Goal: Transaction & Acquisition: Purchase product/service

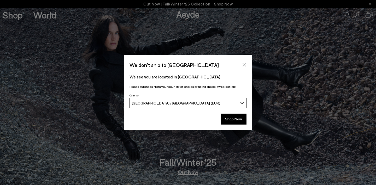
click at [242, 62] on button "Close" at bounding box center [244, 65] width 8 height 8
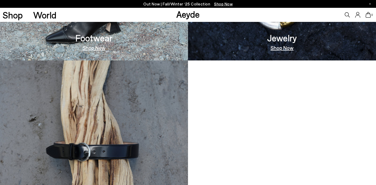
scroll to position [391, 0]
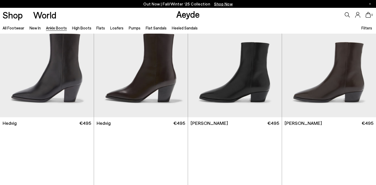
scroll to position [164, 0]
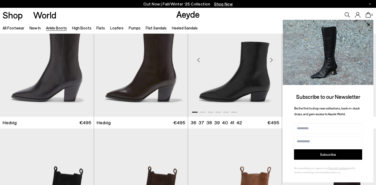
click at [271, 59] on div "Next slide" at bounding box center [271, 60] width 16 height 16
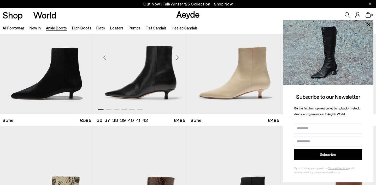
scroll to position [433, 0]
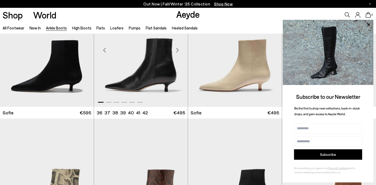
click at [177, 50] on div "Next slide" at bounding box center [177, 50] width 16 height 16
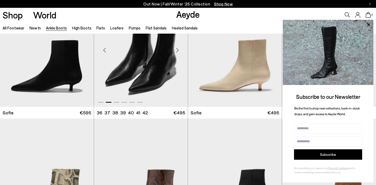
click at [177, 50] on div "Next slide" at bounding box center [177, 50] width 16 height 16
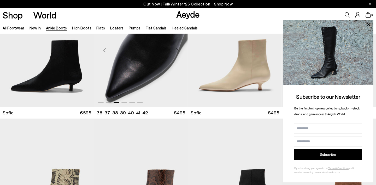
click at [177, 50] on div "Next slide" at bounding box center [177, 50] width 16 height 16
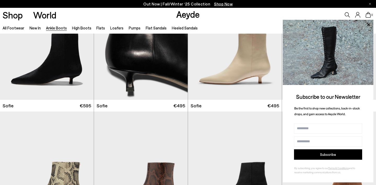
scroll to position [408, 0]
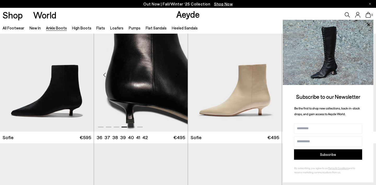
click at [148, 80] on img "4 / 6" at bounding box center [141, 73] width 94 height 118
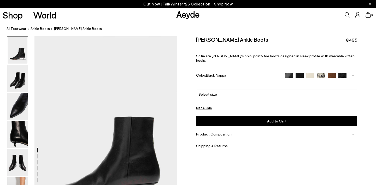
click at [351, 73] on link "+" at bounding box center [353, 75] width 8 height 5
click at [291, 73] on img at bounding box center [289, 77] width 8 height 8
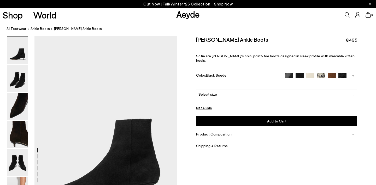
click at [353, 73] on link "+" at bounding box center [353, 75] width 8 height 5
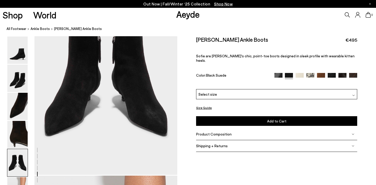
scroll to position [816, 1]
click at [322, 73] on img at bounding box center [321, 77] width 8 height 8
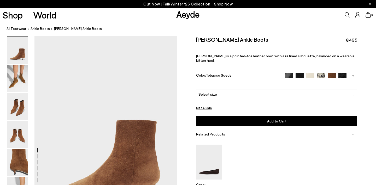
scroll to position [26, 0]
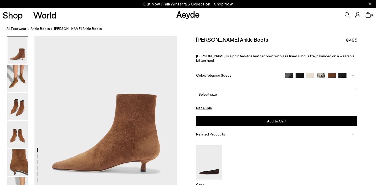
click at [354, 73] on link "+" at bounding box center [353, 75] width 8 height 5
click at [279, 73] on img at bounding box center [278, 77] width 8 height 8
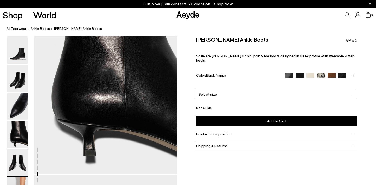
scroll to position [530, 0]
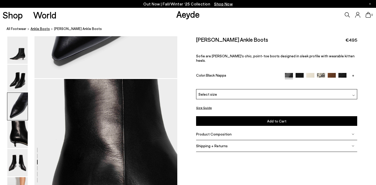
click at [43, 29] on span "ankle boots" at bounding box center [40, 29] width 19 height 4
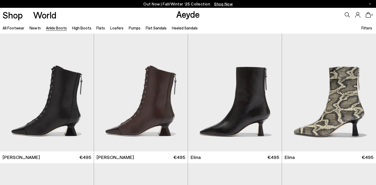
click at [364, 26] on span "Filters" at bounding box center [366, 28] width 11 height 5
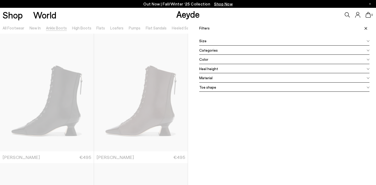
click at [276, 59] on div "Color" at bounding box center [284, 59] width 170 height 9
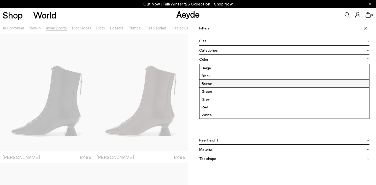
click at [216, 82] on label "Brown" at bounding box center [284, 84] width 170 height 8
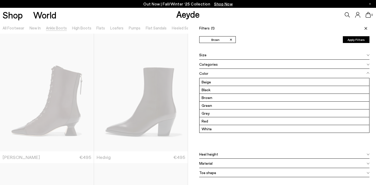
click at [364, 26] on span at bounding box center [364, 27] width 9 height 11
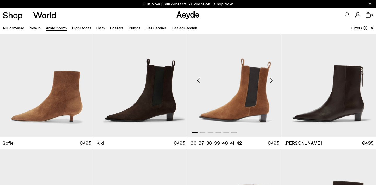
scroll to position [275, 0]
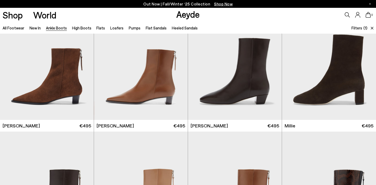
scroll to position [420, 0]
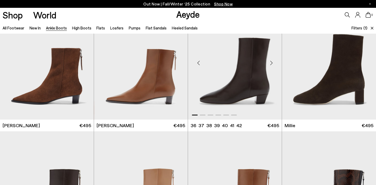
click at [271, 61] on div "Next slide" at bounding box center [271, 63] width 16 height 16
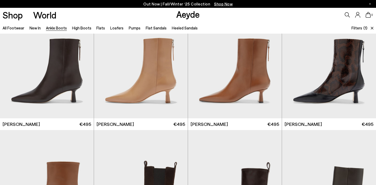
scroll to position [552, 0]
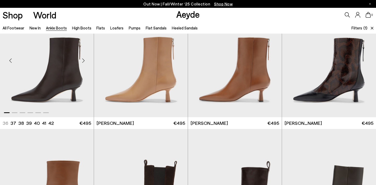
click at [83, 61] on div "Next slide" at bounding box center [83, 61] width 16 height 16
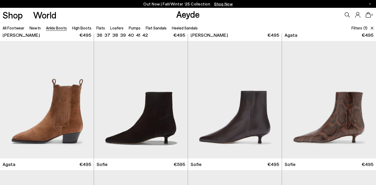
scroll to position [123, 0]
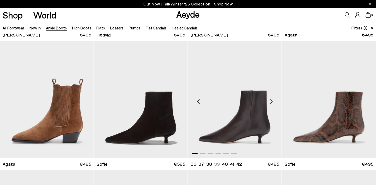
click at [245, 69] on img "1 / 6" at bounding box center [235, 100] width 94 height 118
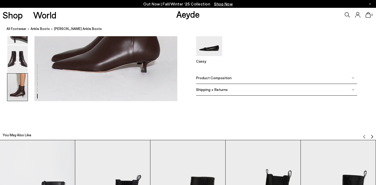
scroll to position [1081, 0]
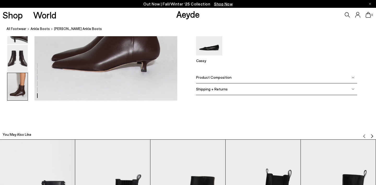
click at [352, 89] on img at bounding box center [352, 89] width 3 height 3
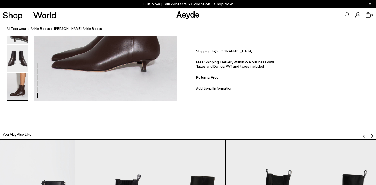
scroll to position [1045, 0]
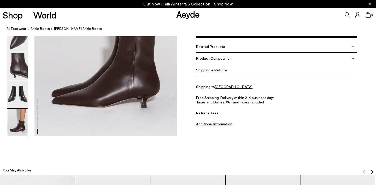
click at [351, 56] on div "Product Composition" at bounding box center [276, 59] width 161 height 12
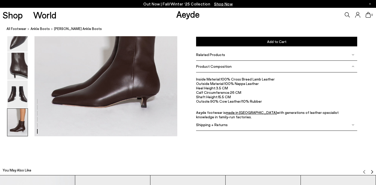
click at [354, 54] on img at bounding box center [352, 54] width 3 height 3
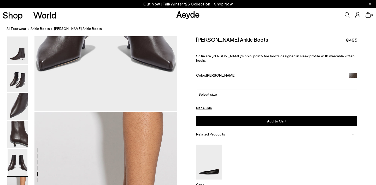
scroll to position [879, 0]
click at [297, 89] on div "Select size" at bounding box center [276, 94] width 161 height 10
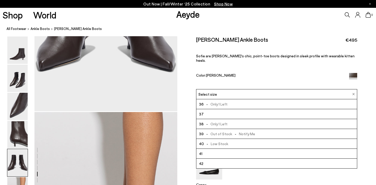
click at [253, 102] on li "36 - Only 1 Left" at bounding box center [276, 104] width 160 height 10
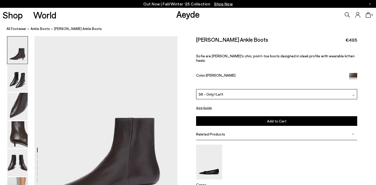
scroll to position [0, 1]
click at [24, 76] on img at bounding box center [17, 78] width 20 height 27
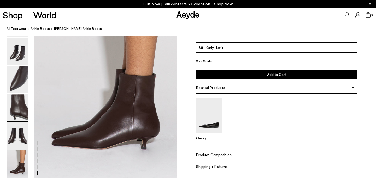
scroll to position [1003, 0]
